Goal: Task Accomplishment & Management: Use online tool/utility

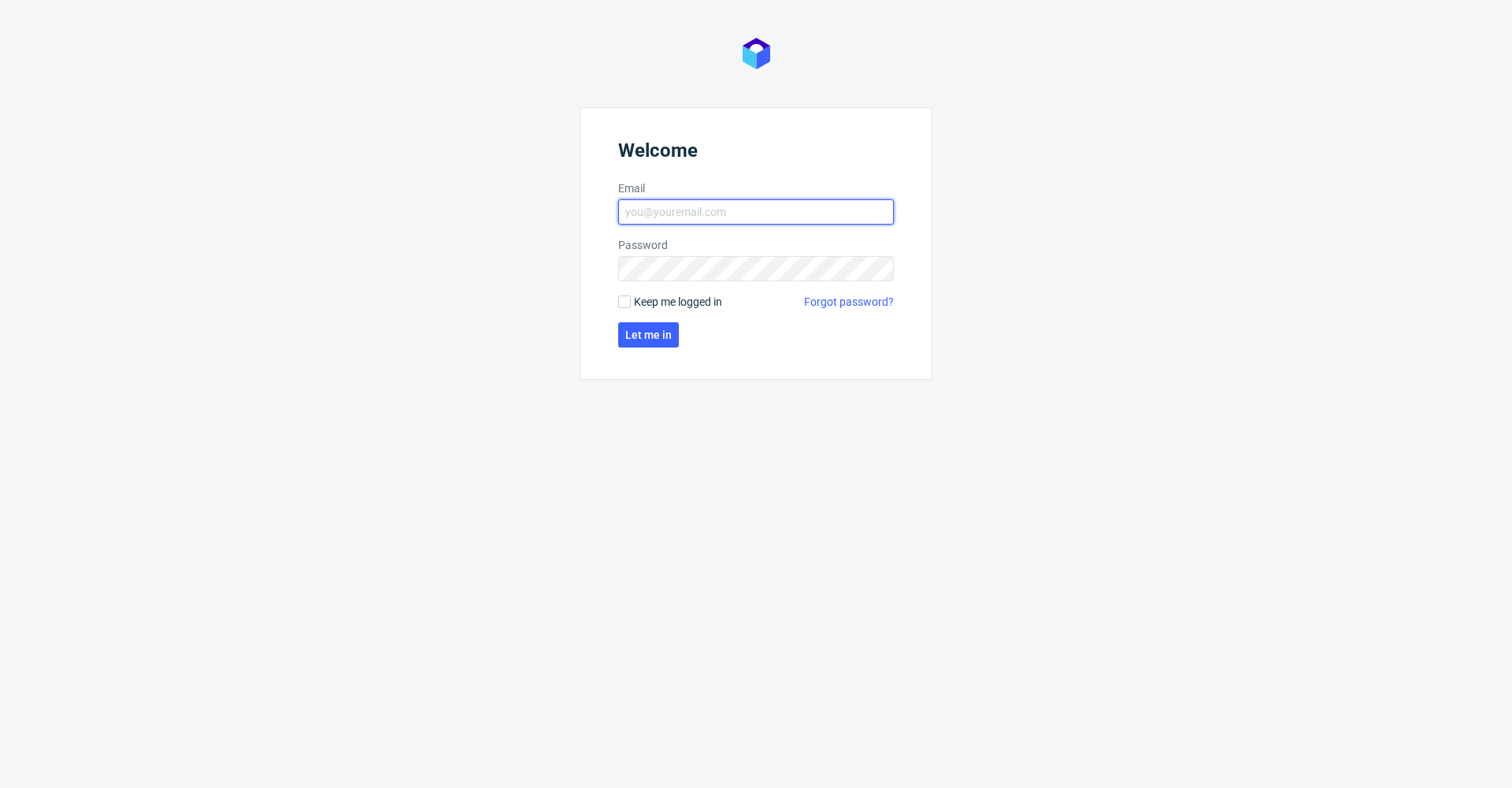
type input "[PERSON_NAME][EMAIL_ADDRESS][DOMAIN_NAME]"
click at [650, 343] on button "Let me in" at bounding box center [649, 335] width 61 height 26
type input "[PERSON_NAME][EMAIL_ADDRESS][DOMAIN_NAME]"
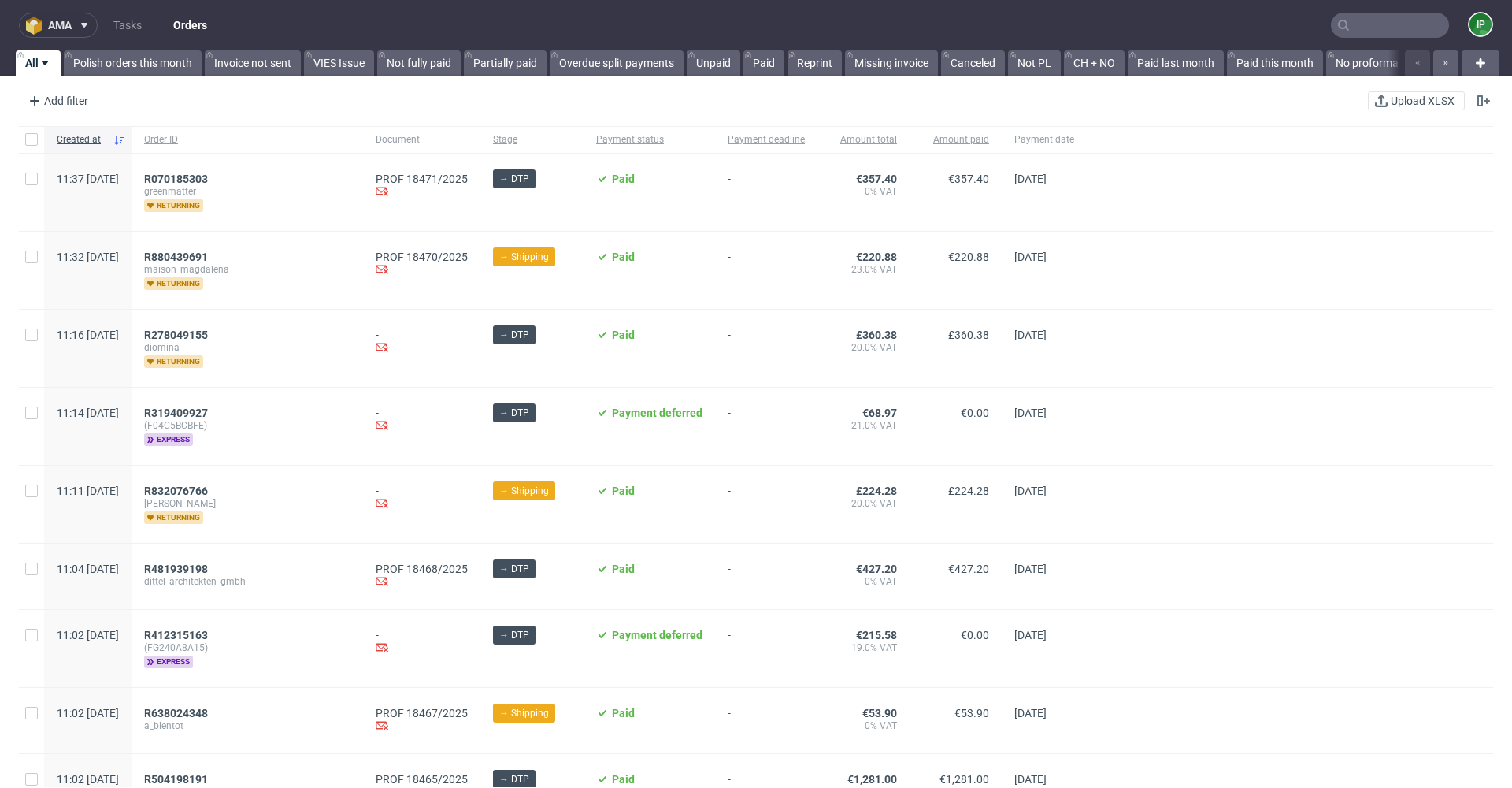
click at [75, 26] on span at bounding box center [81, 26] width 19 height 13
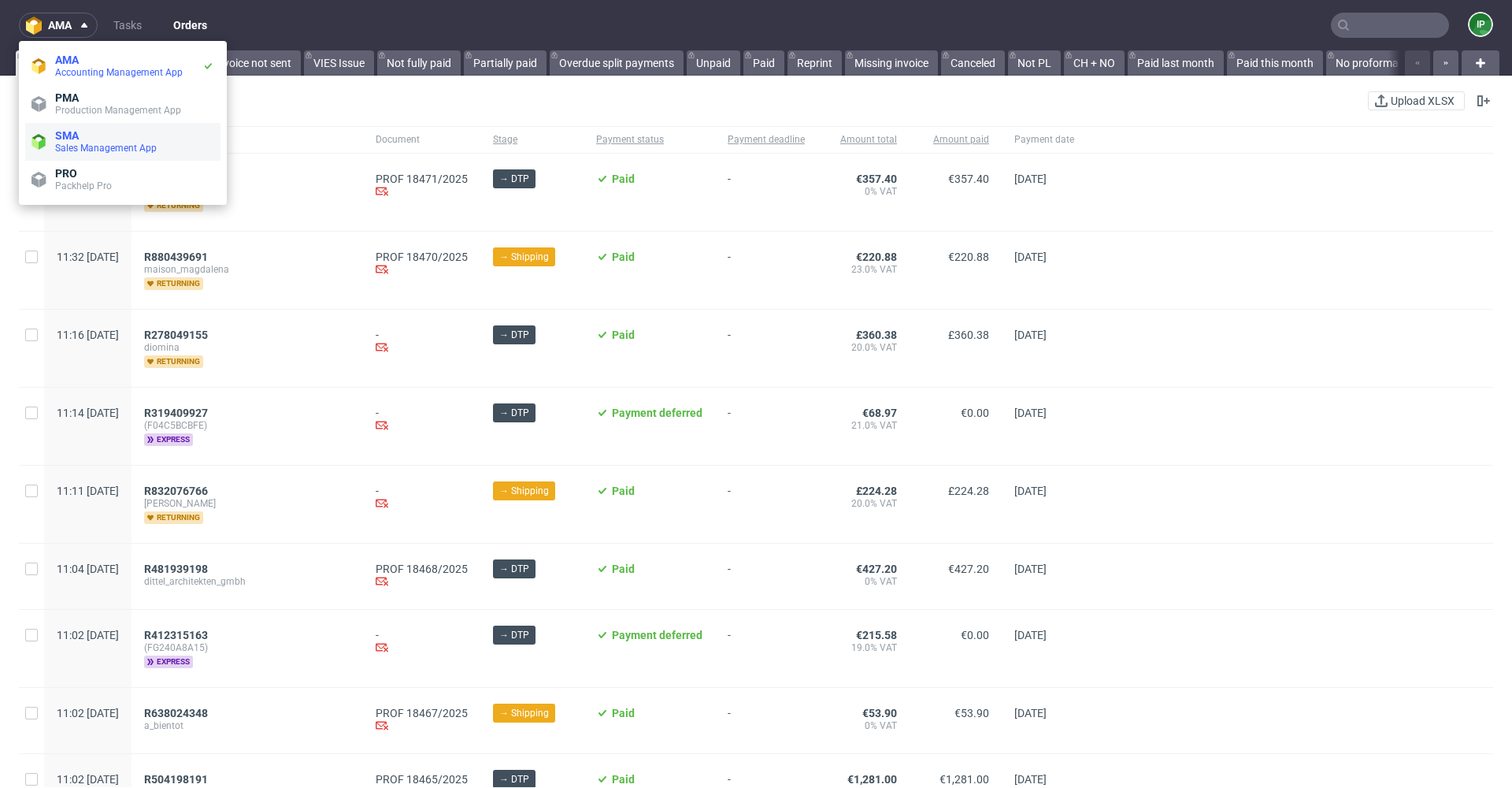
click at [108, 141] on span "SMA" at bounding box center [134, 136] width 159 height 13
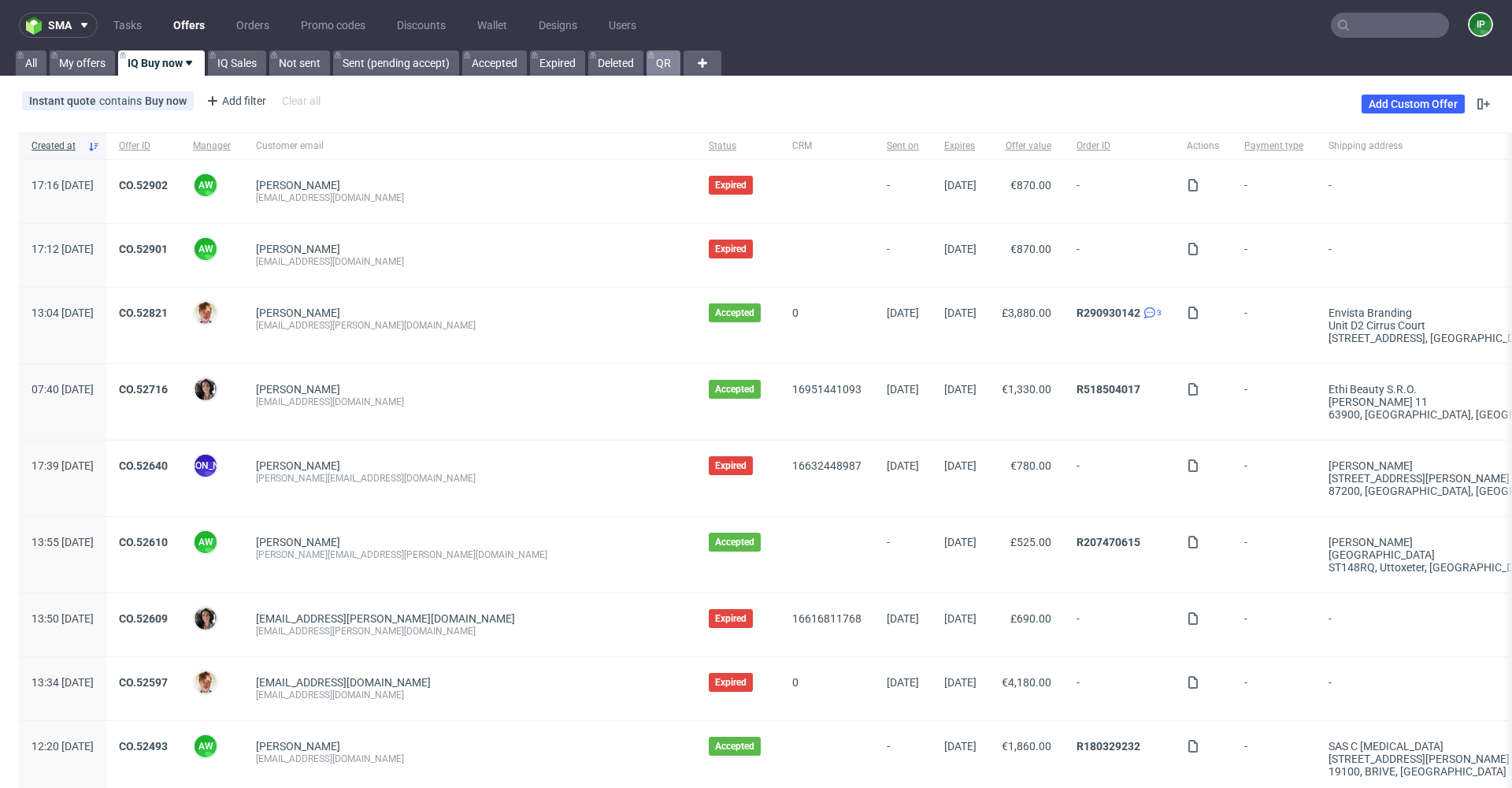
click at [666, 66] on link "QR" at bounding box center [663, 63] width 34 height 26
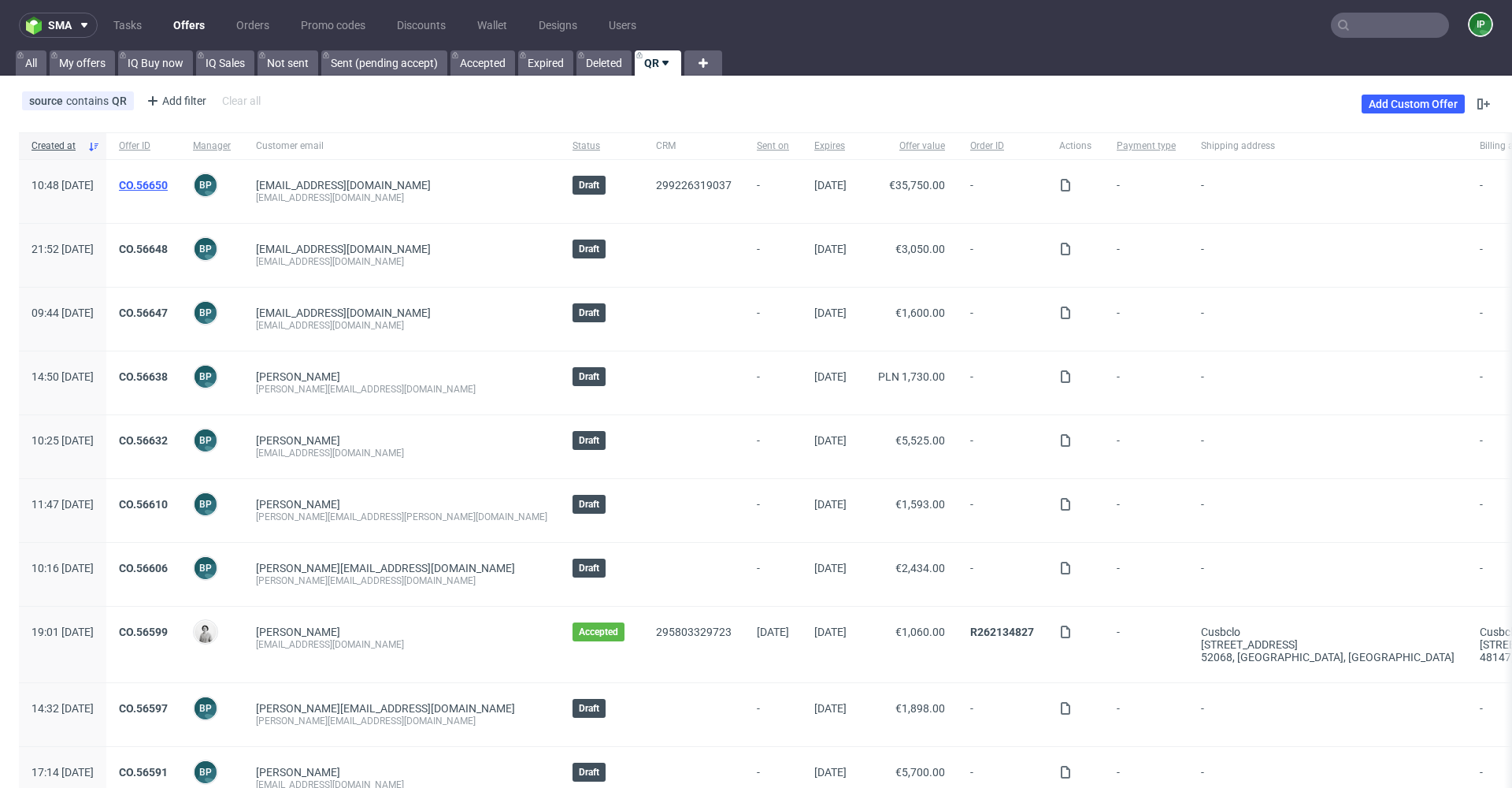
click at [168, 188] on link "CO.56650" at bounding box center [143, 185] width 49 height 13
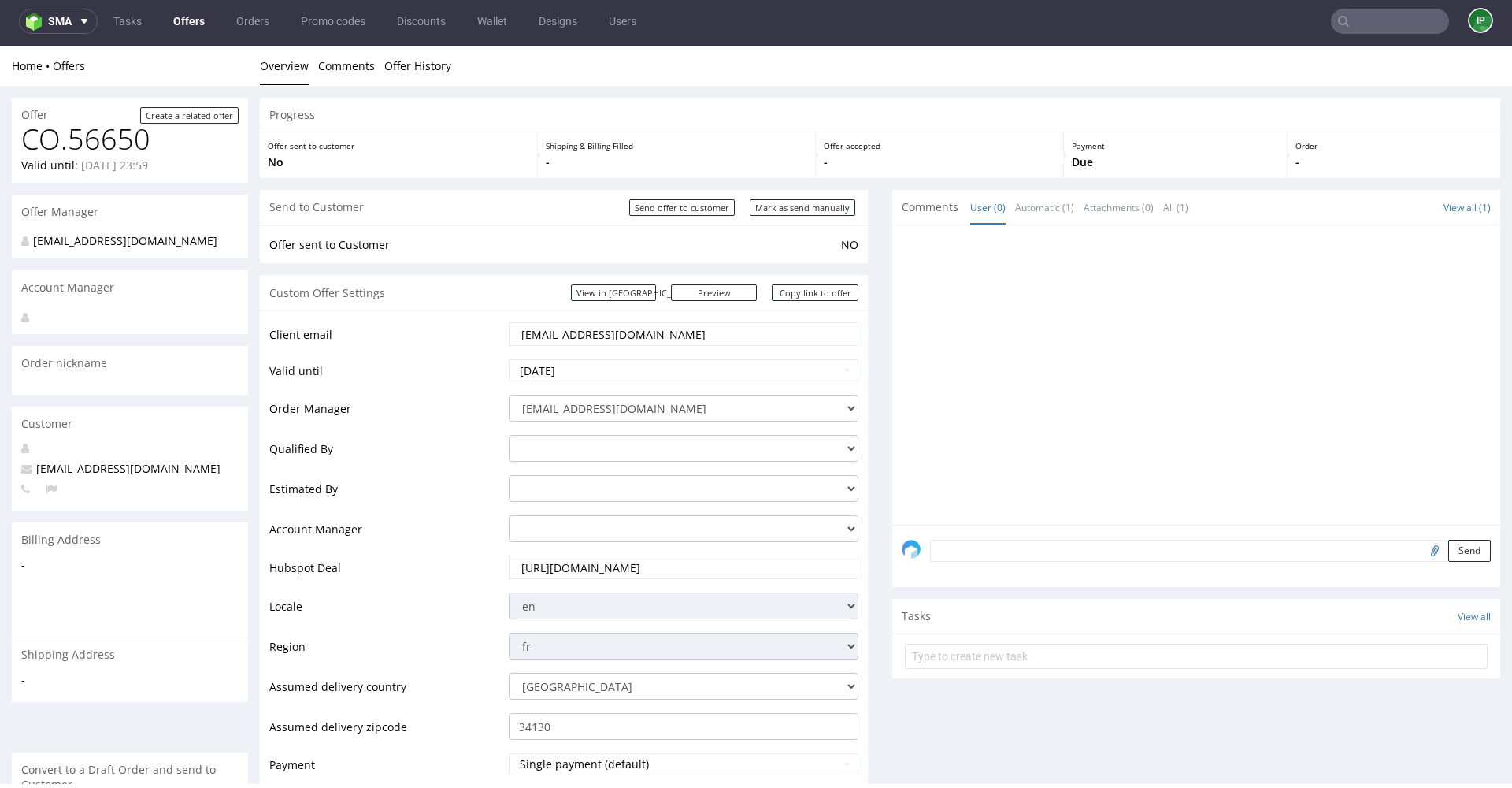
drag, startPoint x: 600, startPoint y: 336, endPoint x: 475, endPoint y: 330, distance: 125.1
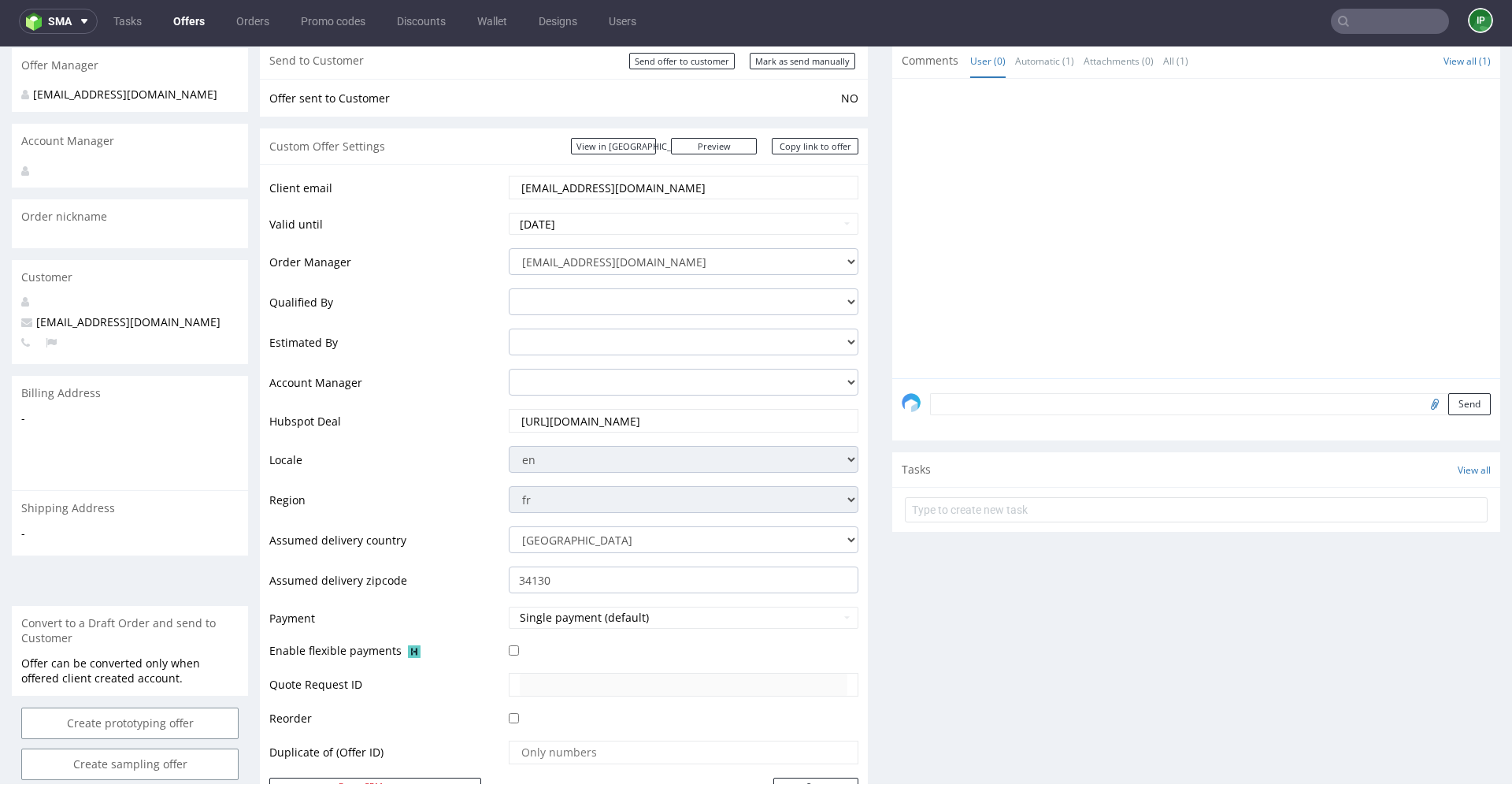
scroll to position [76, 0]
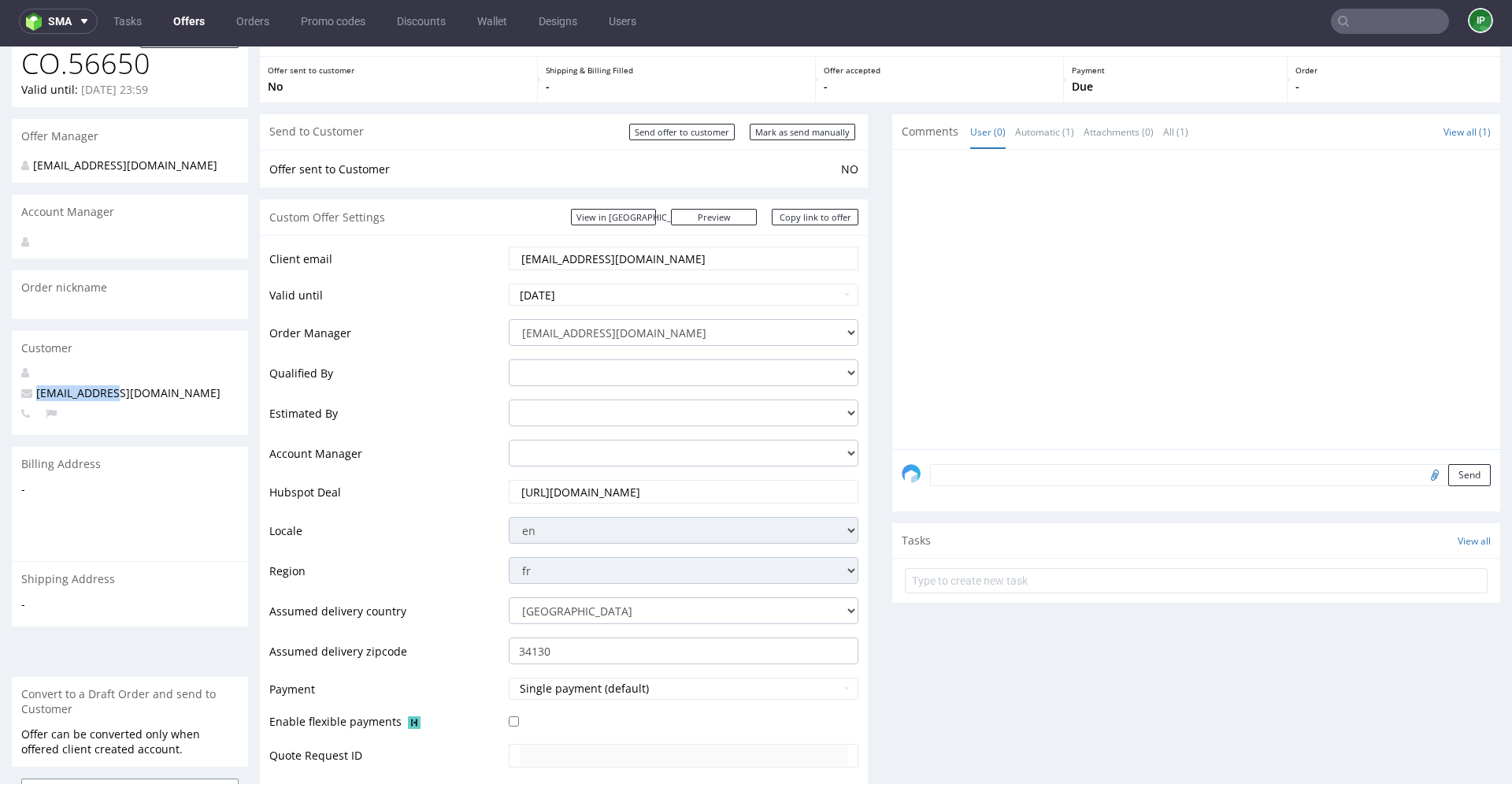
drag, startPoint x: 116, startPoint y: 385, endPoint x: 25, endPoint y: 388, distance: 91.0
click at [25, 388] on span "[EMAIL_ADDRESS][DOMAIN_NAME]" at bounding box center [121, 392] width 199 height 15
copy span "curlymoodbycm"
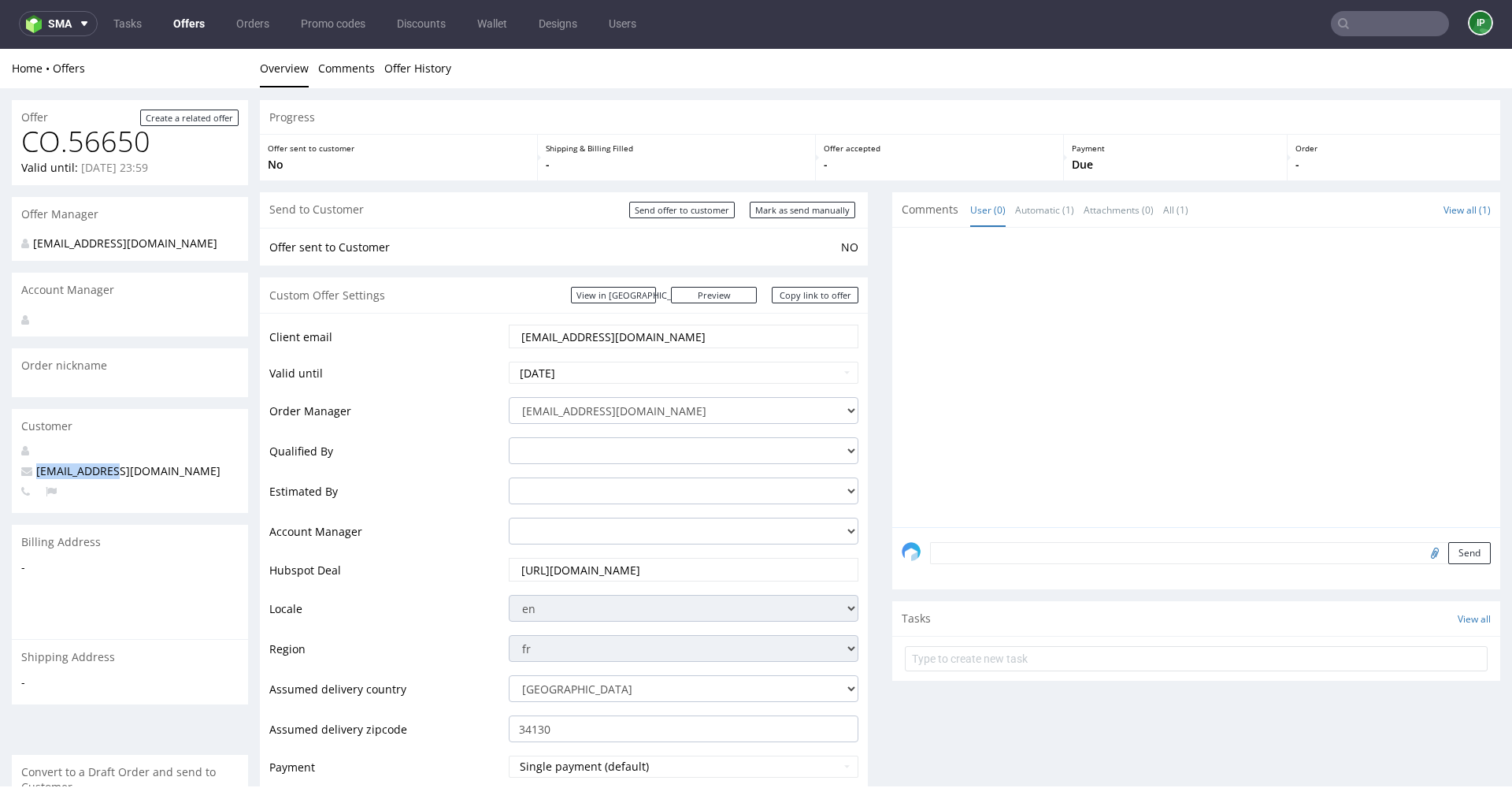
scroll to position [1, 0]
click at [68, 23] on span "sma" at bounding box center [60, 25] width 24 height 11
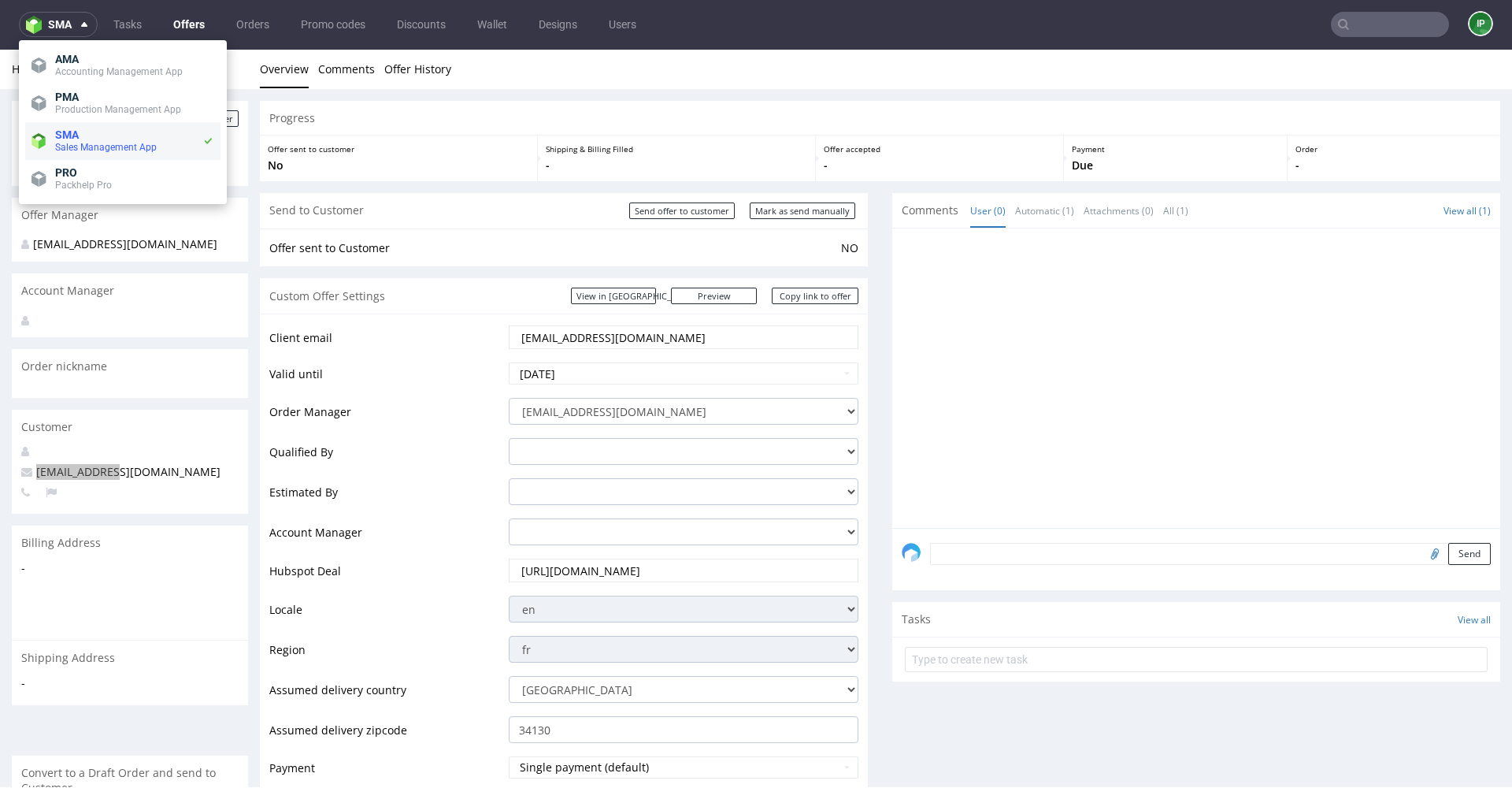
click at [125, 135] on span "SMA" at bounding box center [129, 135] width 147 height 13
click at [194, 30] on link "Offers" at bounding box center [189, 25] width 50 height 26
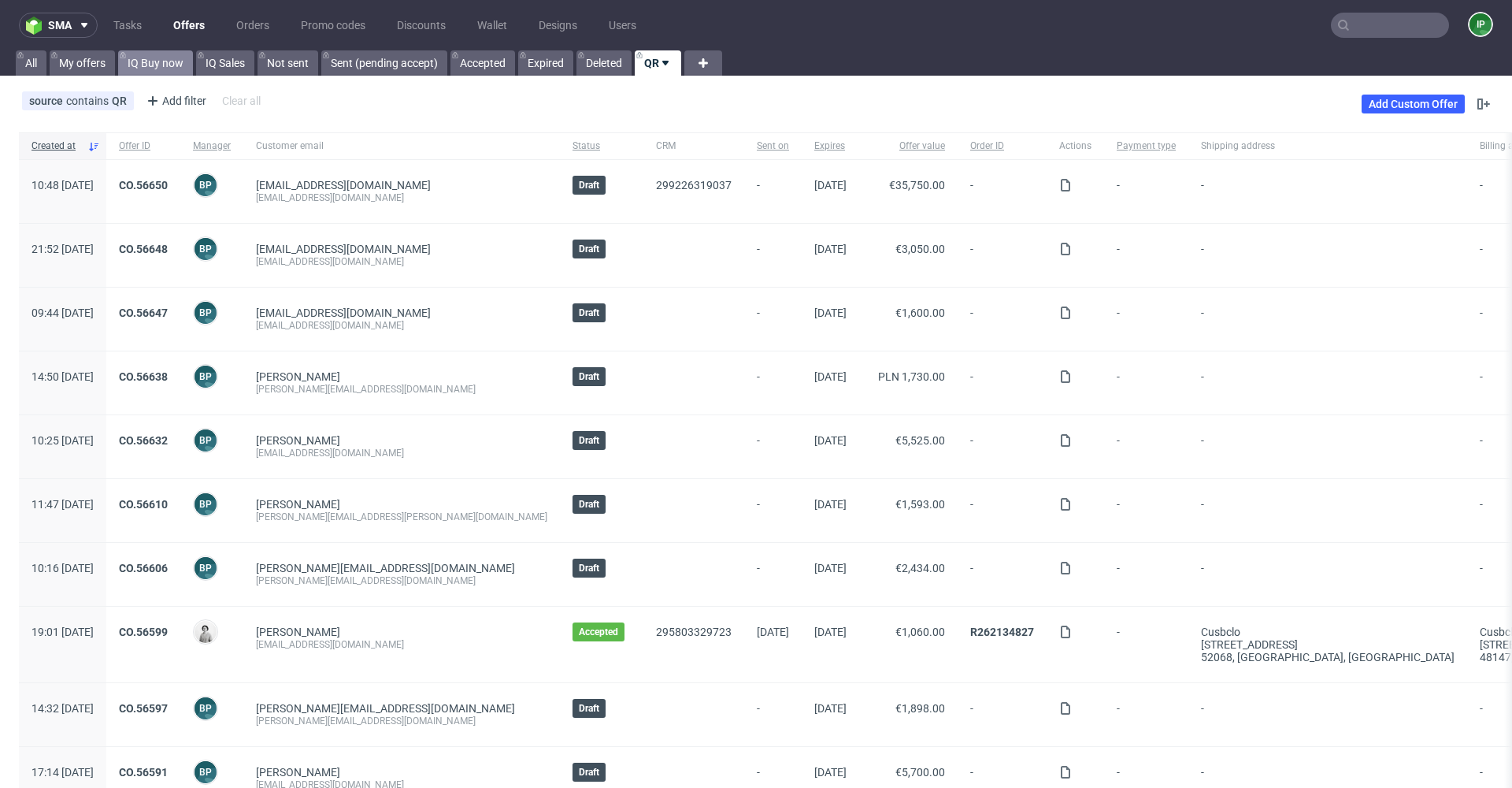
click at [158, 63] on link "IQ Buy now" at bounding box center [156, 63] width 75 height 26
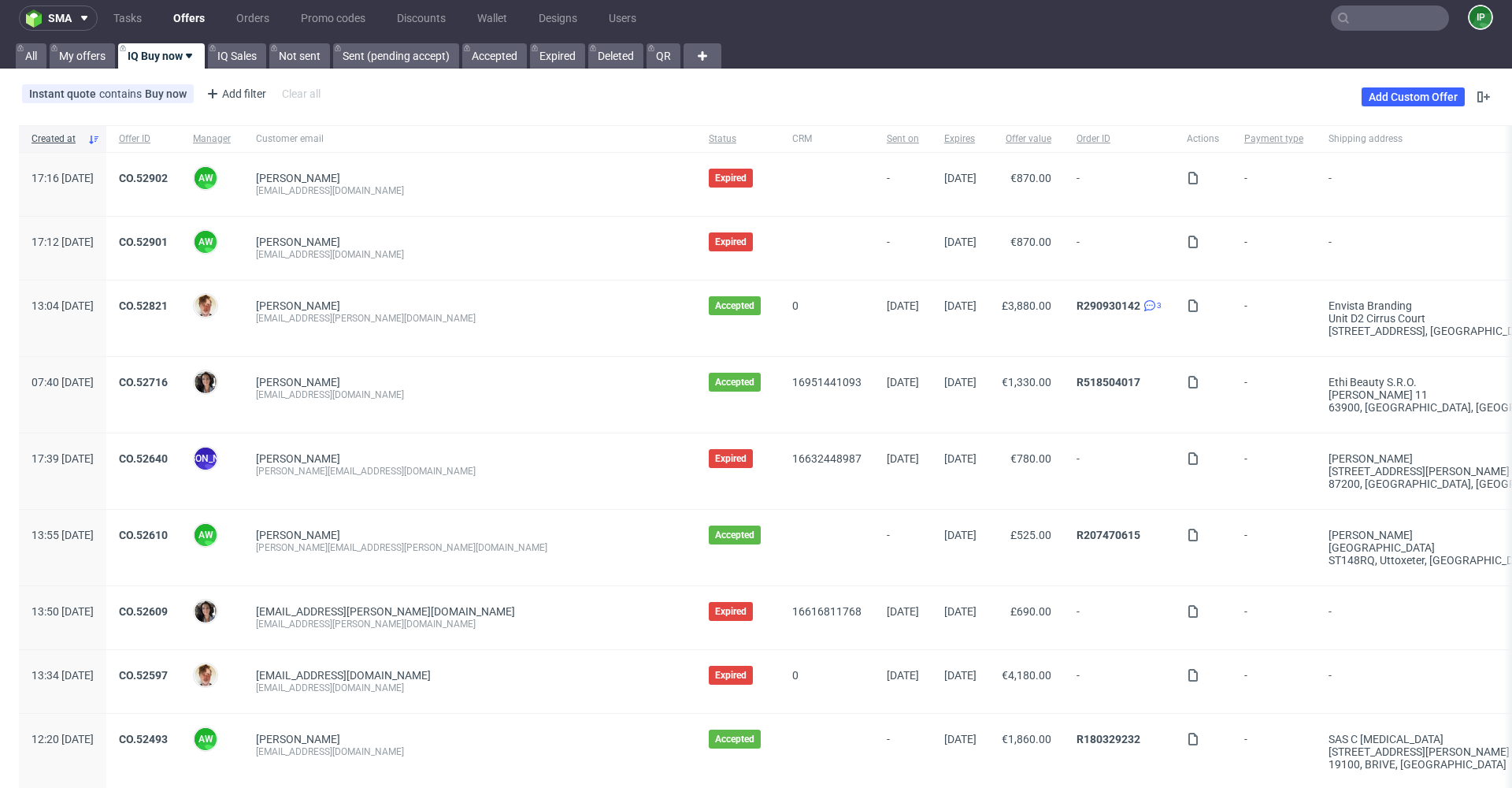
scroll to position [8, 0]
click at [677, 56] on link "QR" at bounding box center [663, 55] width 34 height 26
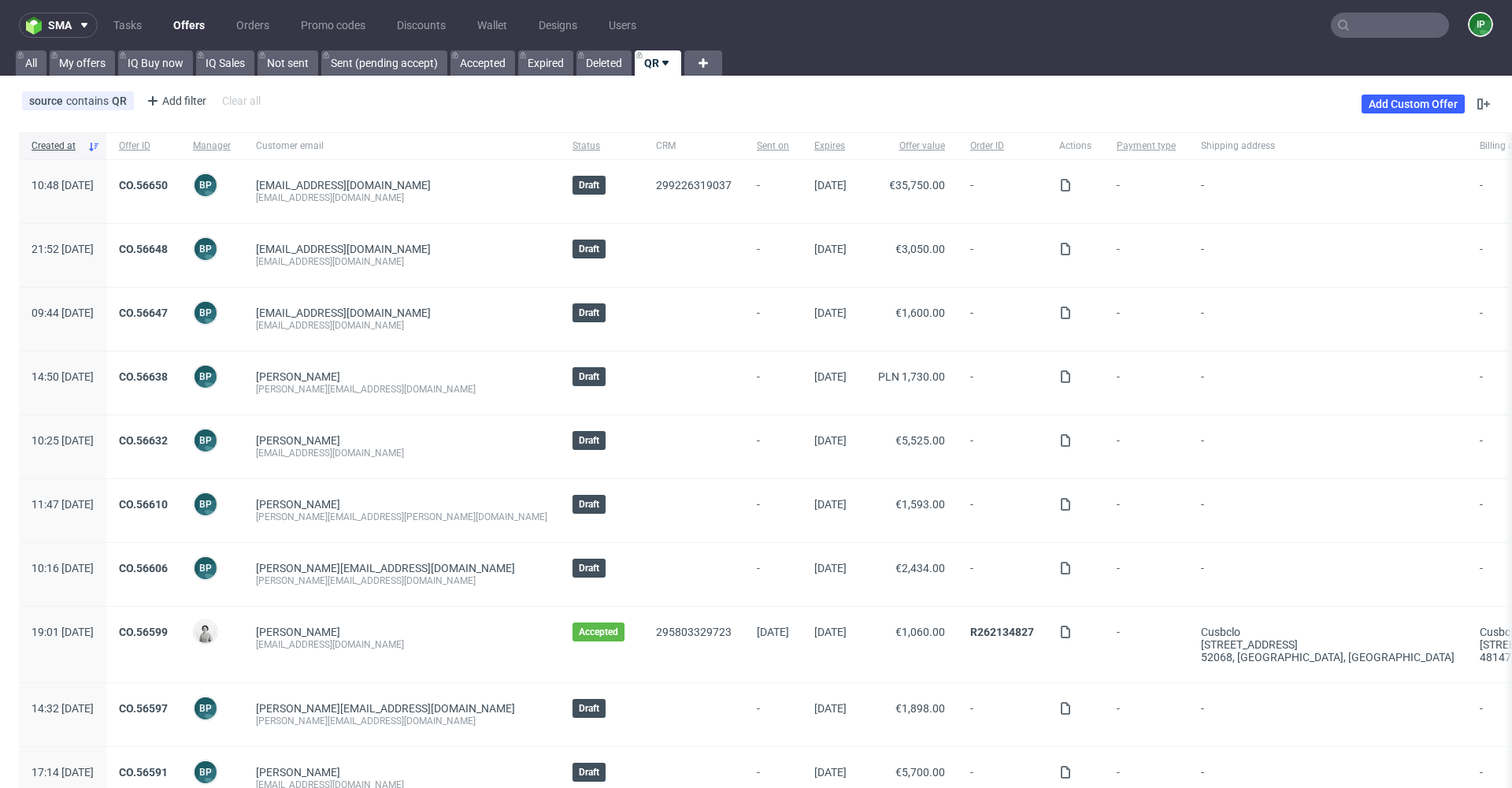
scroll to position [2, 0]
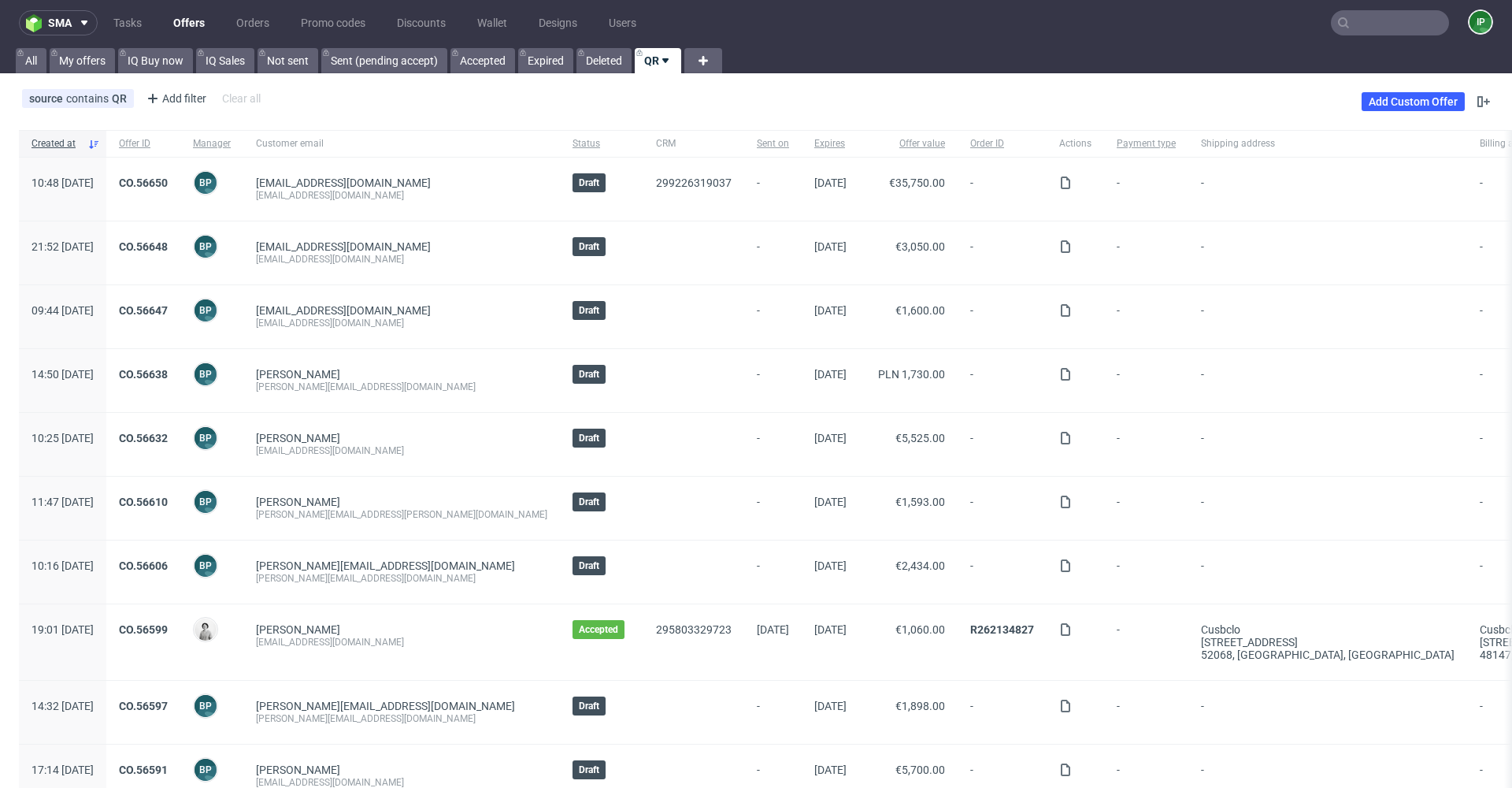
click at [181, 240] on div "CO.56648" at bounding box center [143, 253] width 74 height 63
click at [168, 246] on link "CO.56648" at bounding box center [143, 247] width 49 height 13
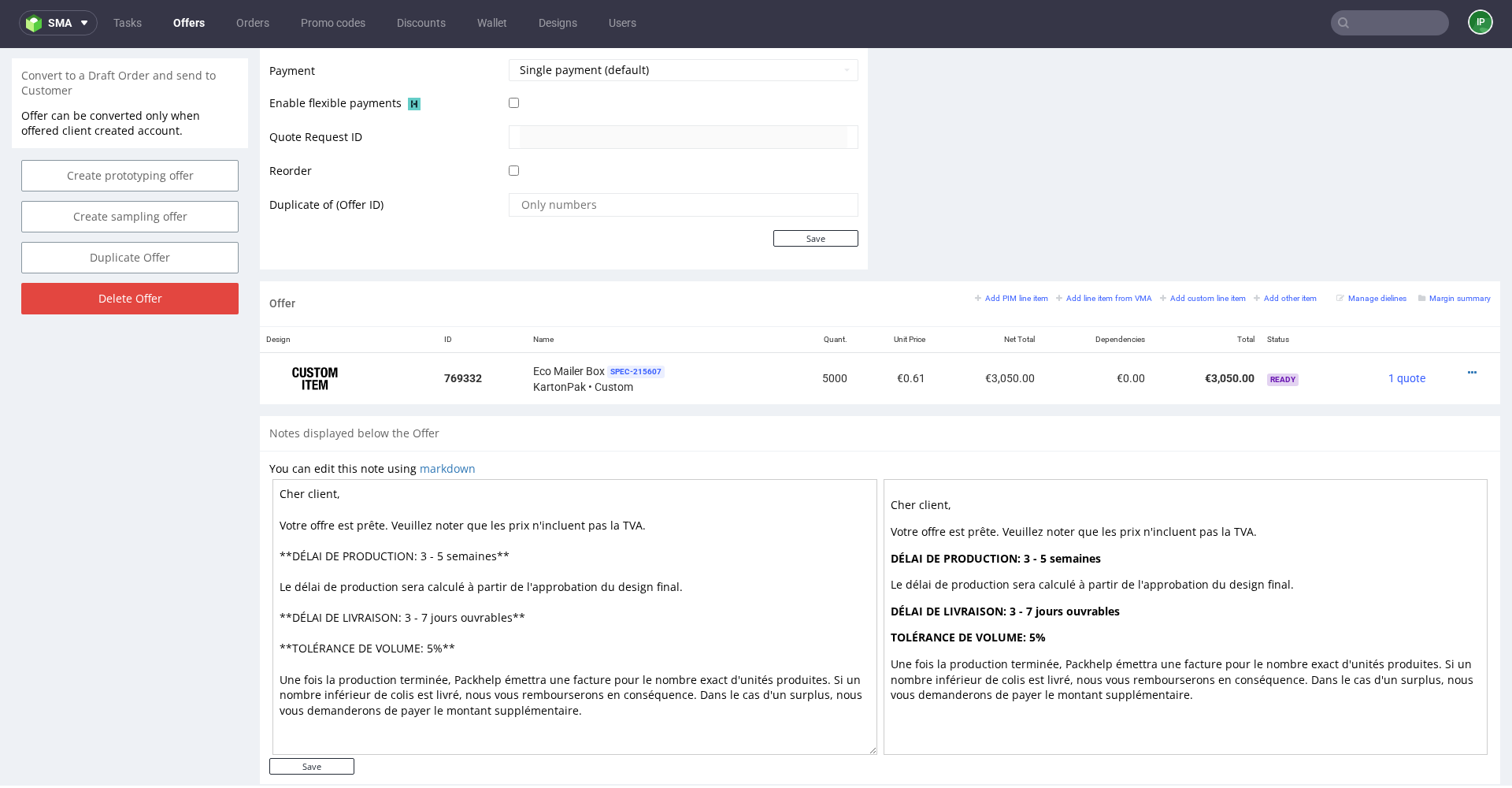
scroll to position [698, 0]
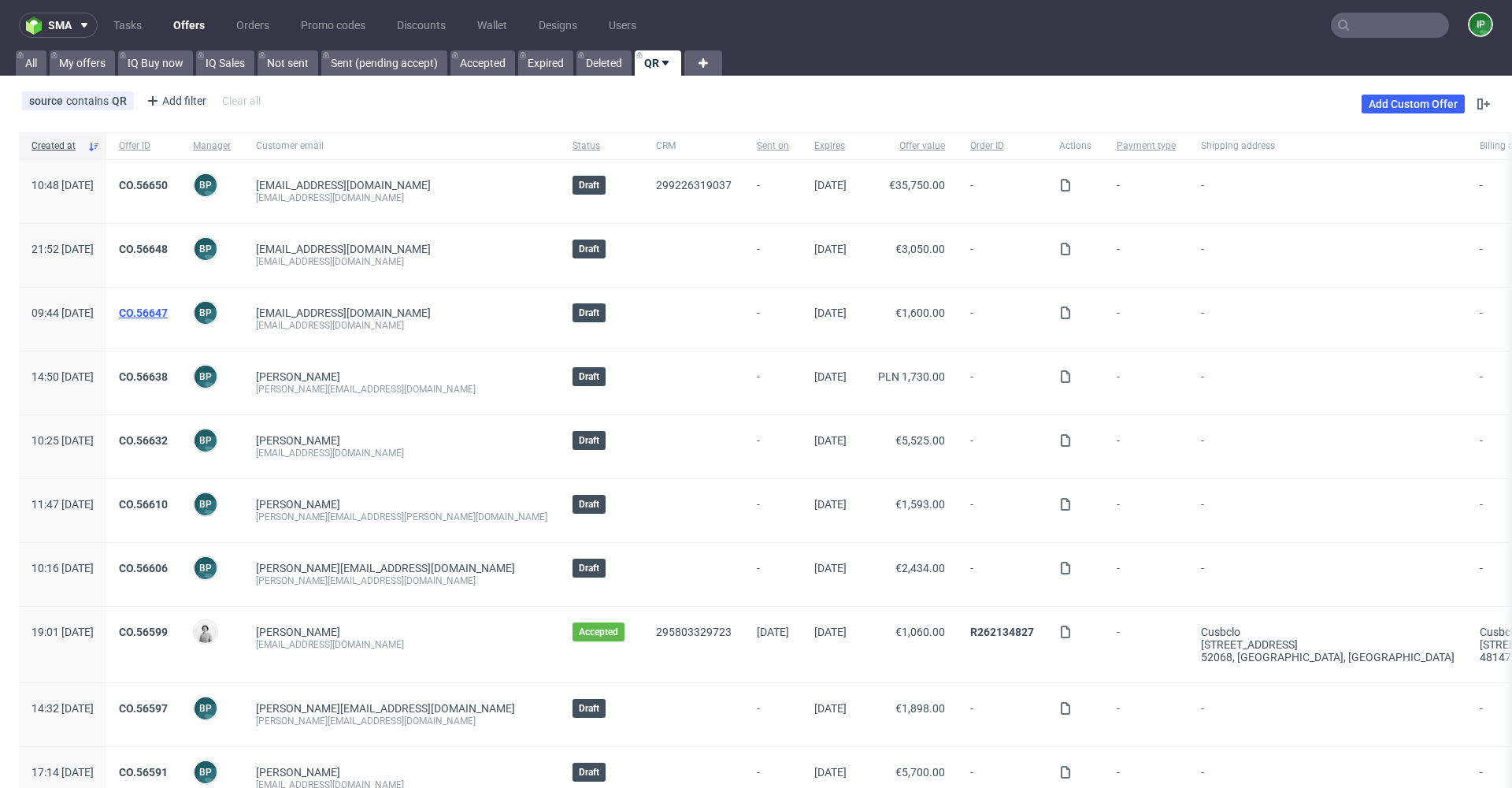
click at [168, 316] on link "CO.56647" at bounding box center [143, 313] width 49 height 13
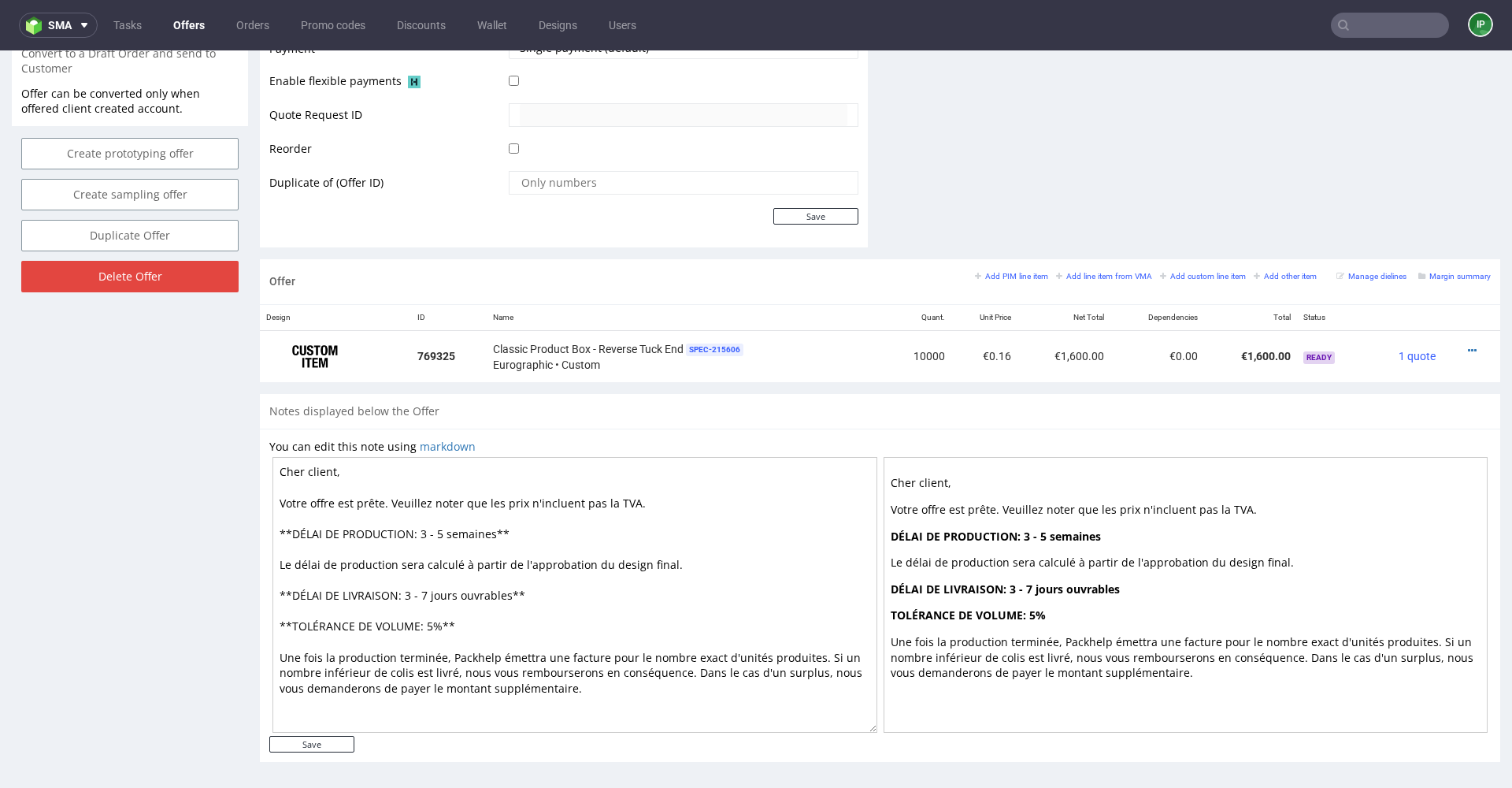
scroll to position [719, 0]
click at [340, 475] on textarea "Cher client, Votre offre est prête. Veuillez noter que les prix n'incluent pas …" at bounding box center [574, 595] width 605 height 276
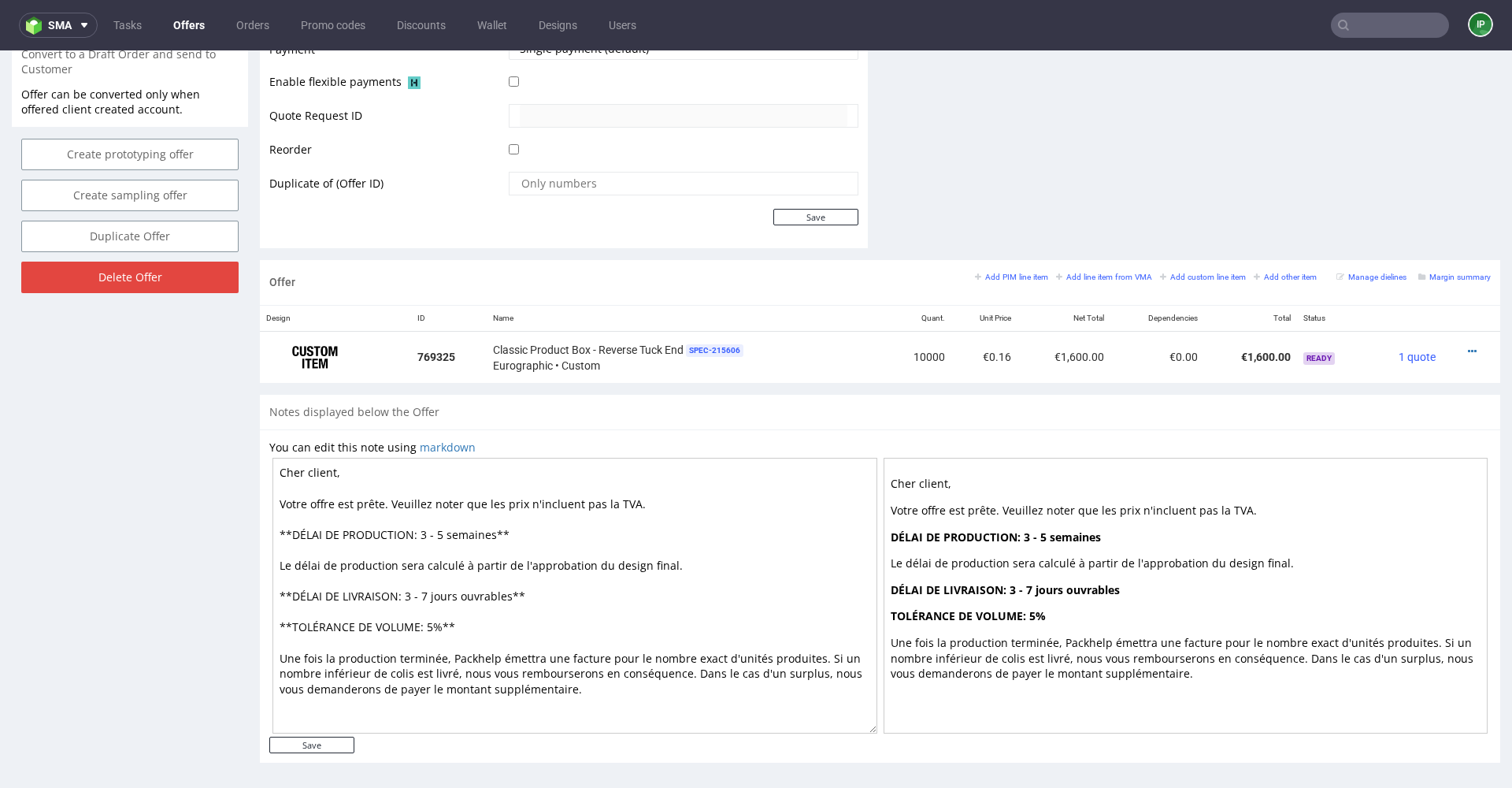
click at [346, 519] on textarea "Cher client, Votre offre est prête. Veuillez noter que les prix n'incluent pas …" at bounding box center [574, 595] width 605 height 276
click at [462, 635] on textarea "Cher client, Votre offre est prête. Veuillez noter que les prix n'incluent pas …" at bounding box center [574, 595] width 605 height 276
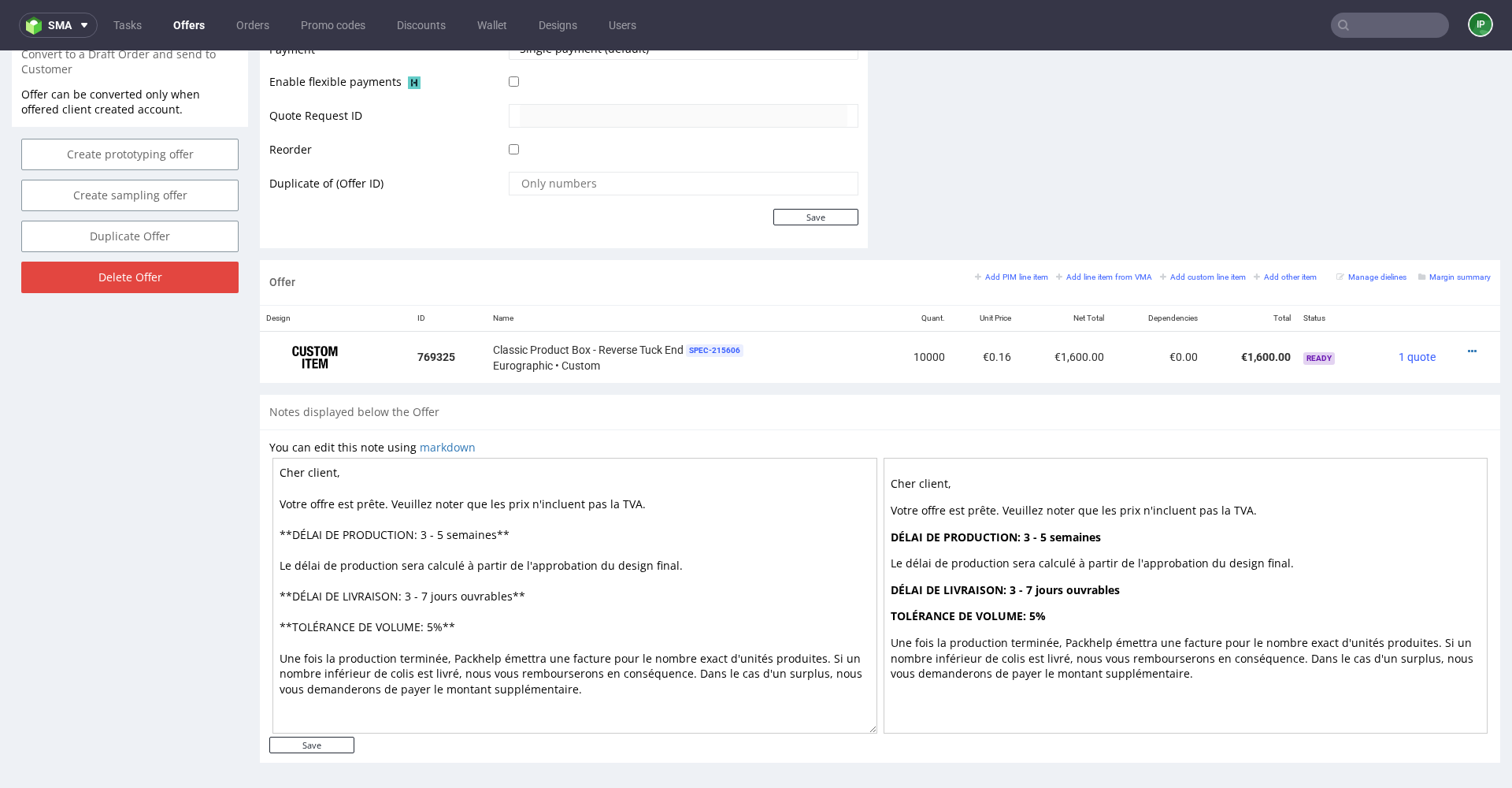
click at [462, 635] on textarea "Cher client, Votre offre est prête. Veuillez noter que les prix n'incluent pas …" at bounding box center [574, 595] width 605 height 276
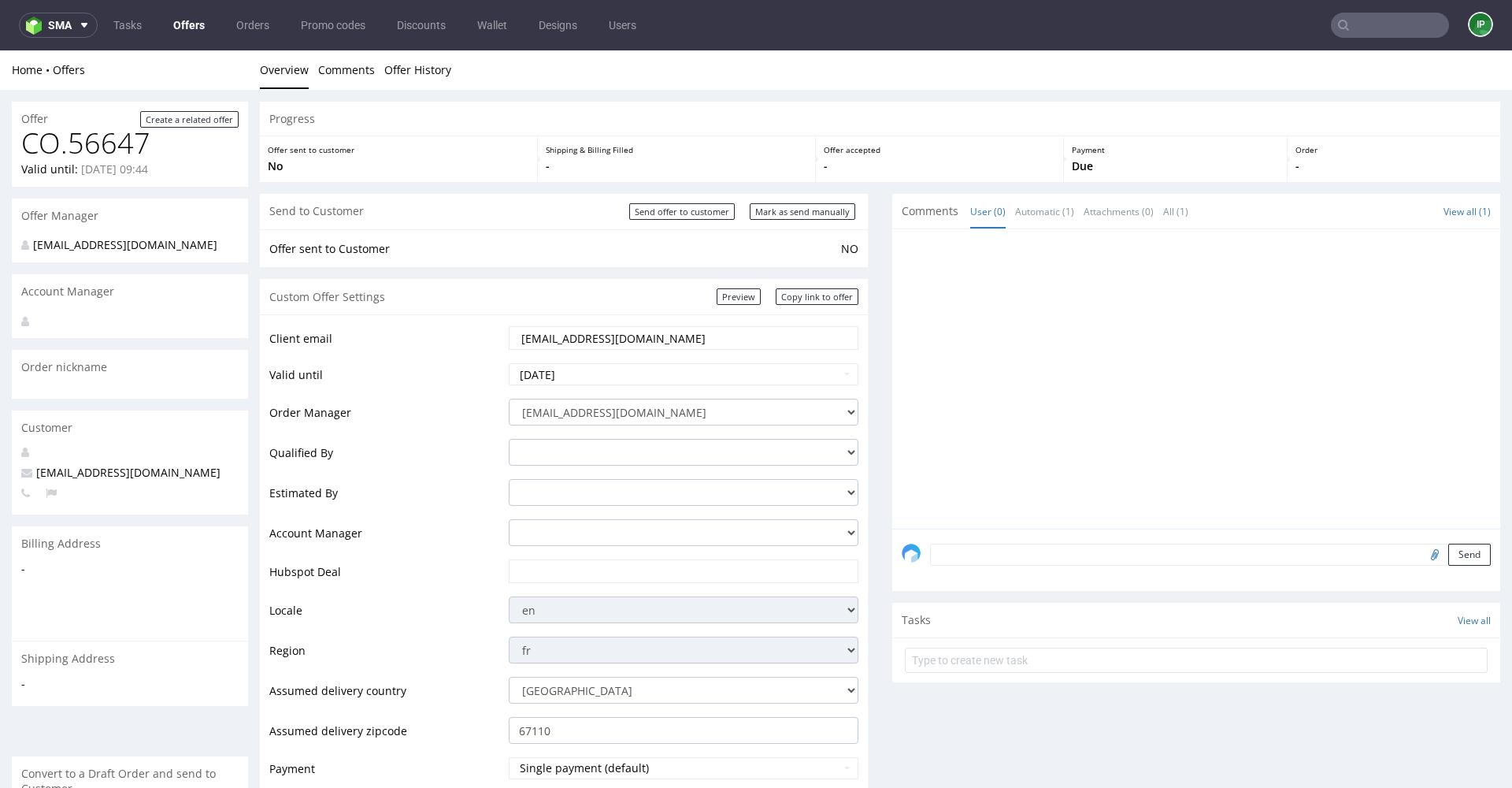
scroll to position [4, 0]
click at [735, 285] on link "Preview" at bounding box center [738, 293] width 44 height 17
